Goal: Navigation & Orientation: Go to known website

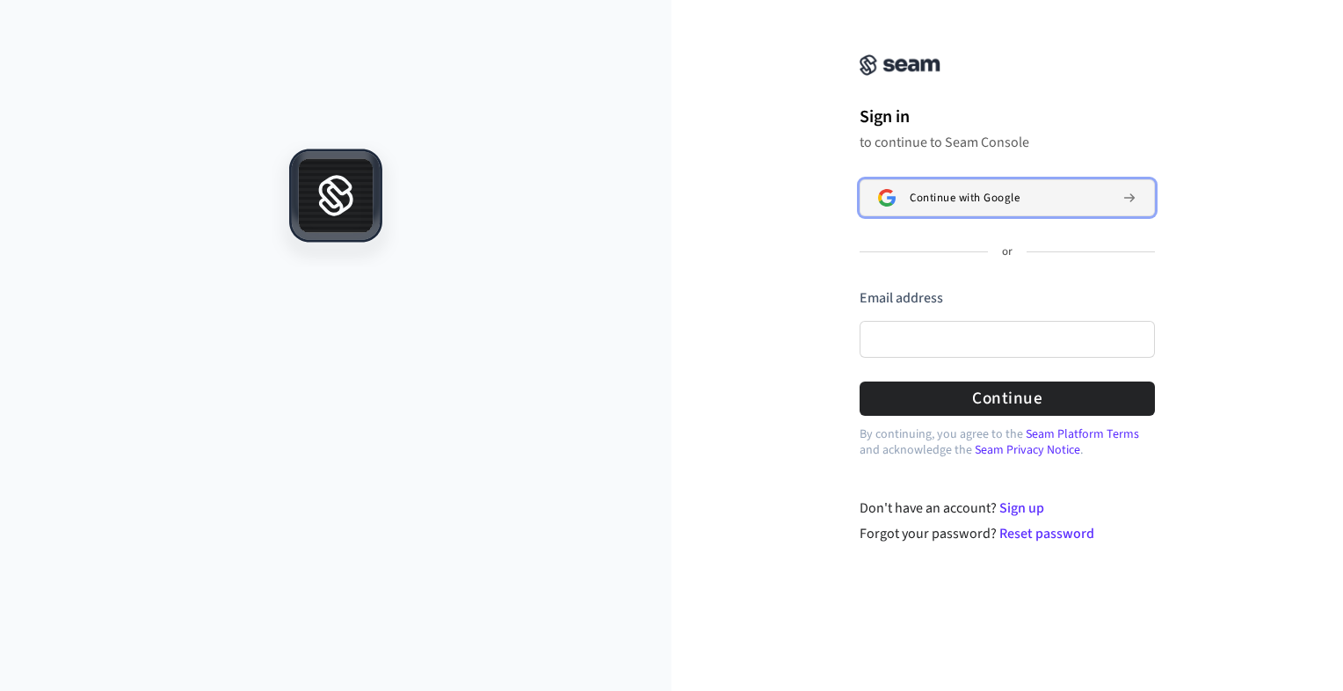
click at [1065, 197] on div "Continue with Google" at bounding box center [1009, 198] width 199 height 14
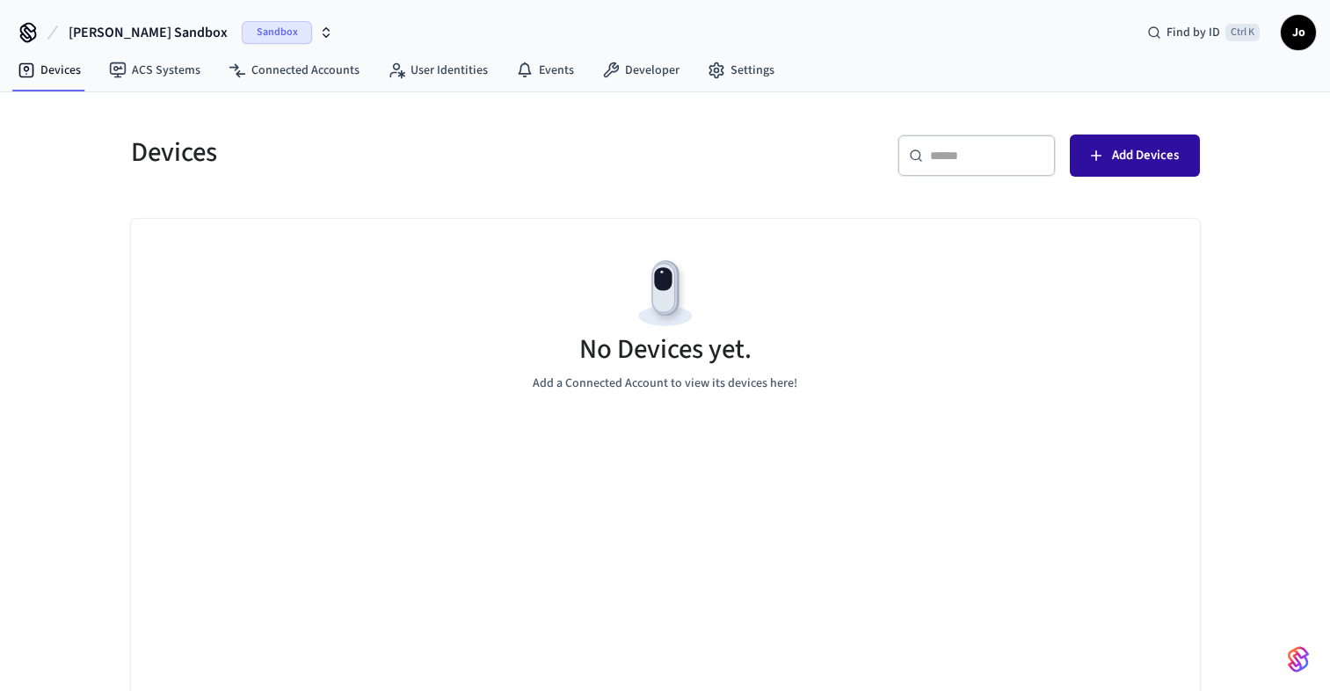
click at [1099, 148] on icon "button" at bounding box center [1096, 156] width 18 height 18
